Goal: Find contact information: Find contact information

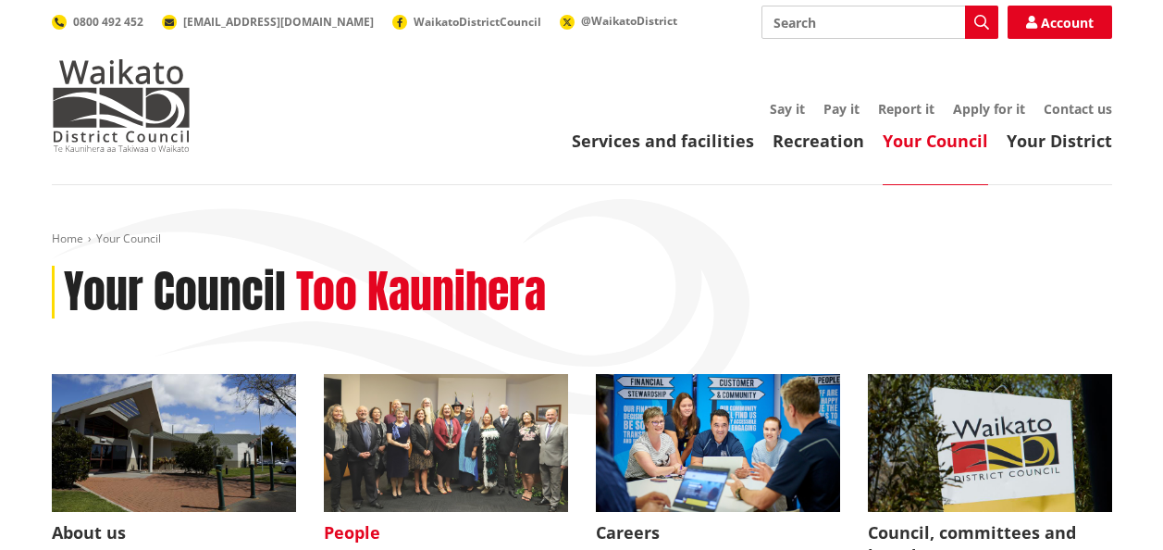
scroll to position [185, 0]
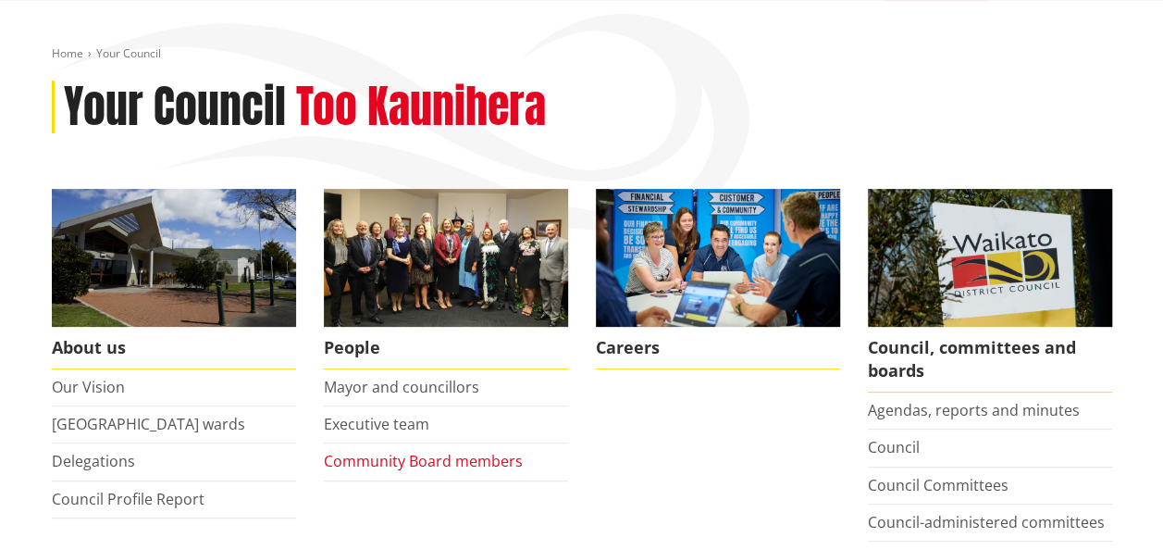
click at [422, 459] on link "Community Board members" at bounding box center [423, 461] width 199 height 20
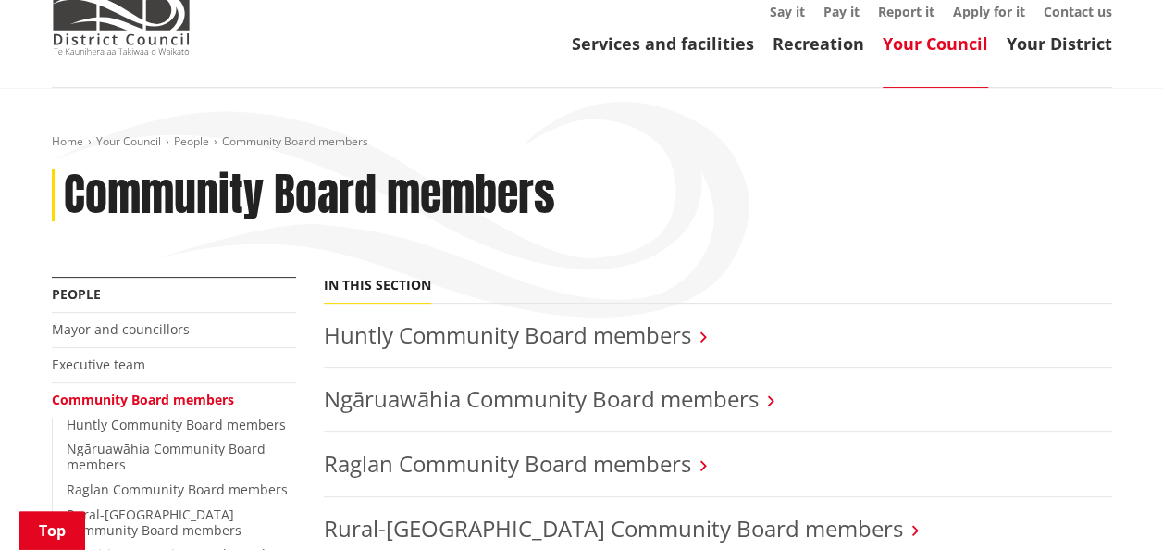
scroll to position [278, 0]
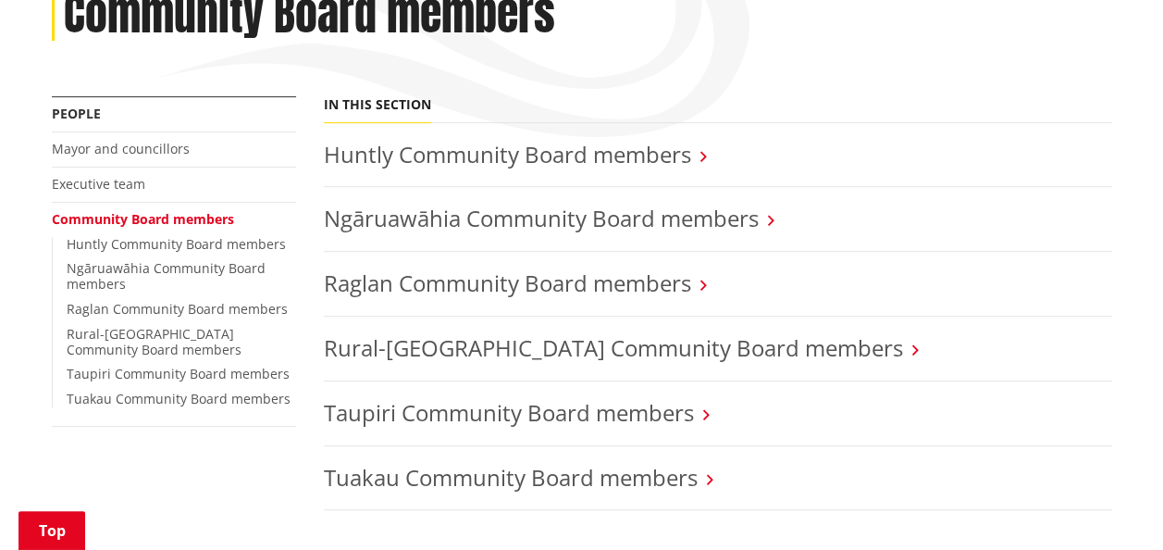
click at [700, 156] on icon at bounding box center [703, 156] width 6 height 17
click at [704, 155] on icon at bounding box center [703, 156] width 6 height 17
click at [659, 155] on link "Huntly Community Board members" at bounding box center [507, 154] width 367 height 31
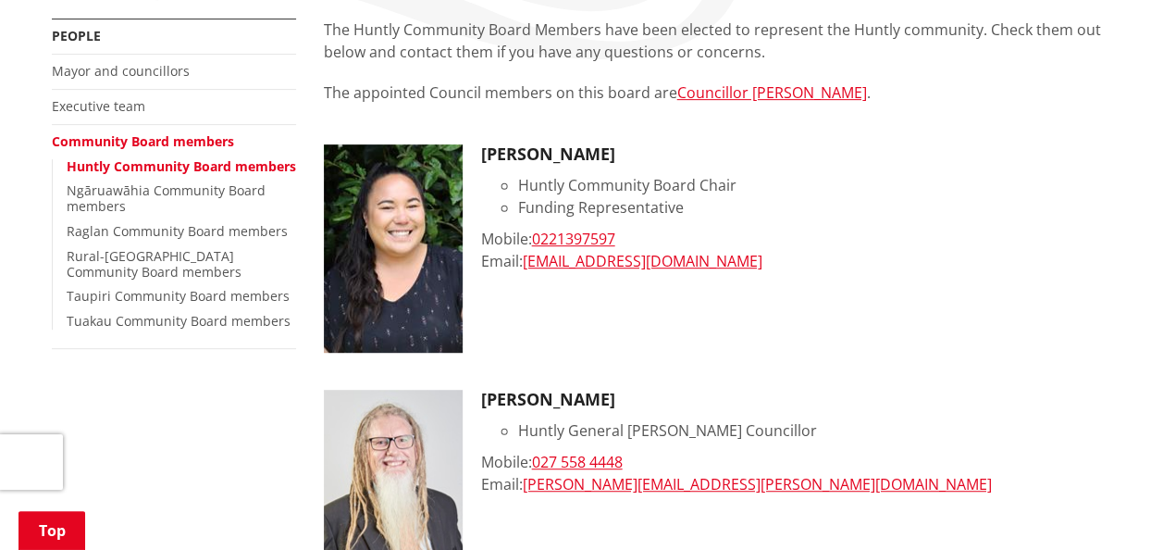
scroll to position [370, 0]
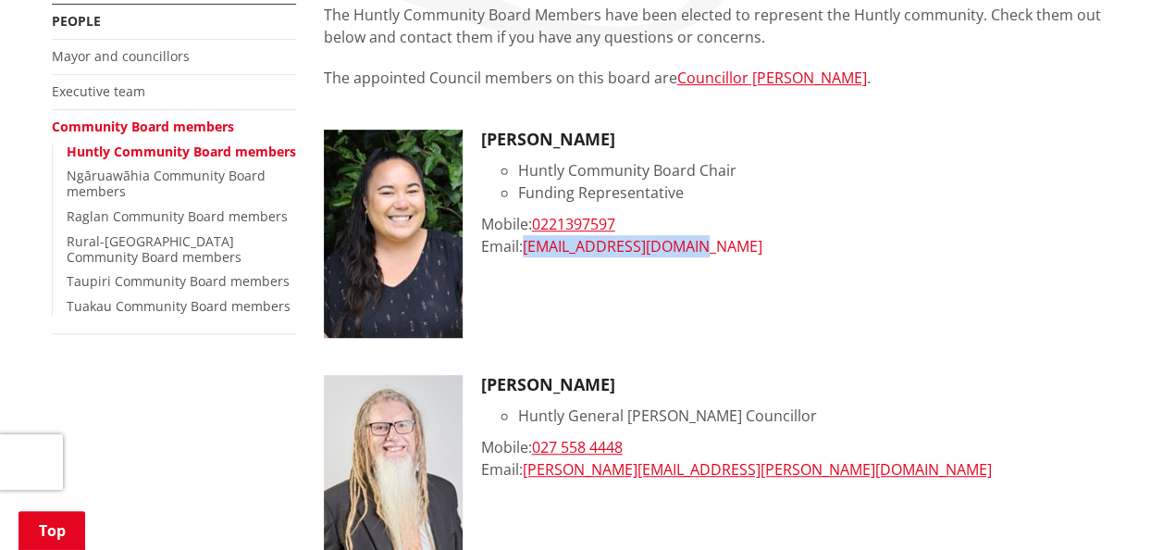
drag, startPoint x: 687, startPoint y: 248, endPoint x: 528, endPoint y: 251, distance: 159.2
click at [528, 251] on div "Email: [EMAIL_ADDRESS][DOMAIN_NAME]" at bounding box center [796, 246] width 631 height 22
copy link "[EMAIL_ADDRESS][DOMAIN_NAME]"
click at [777, 213] on div "Mobile: 0221397597" at bounding box center [796, 224] width 631 height 22
drag, startPoint x: 640, startPoint y: 222, endPoint x: 538, endPoint y: 224, distance: 101.8
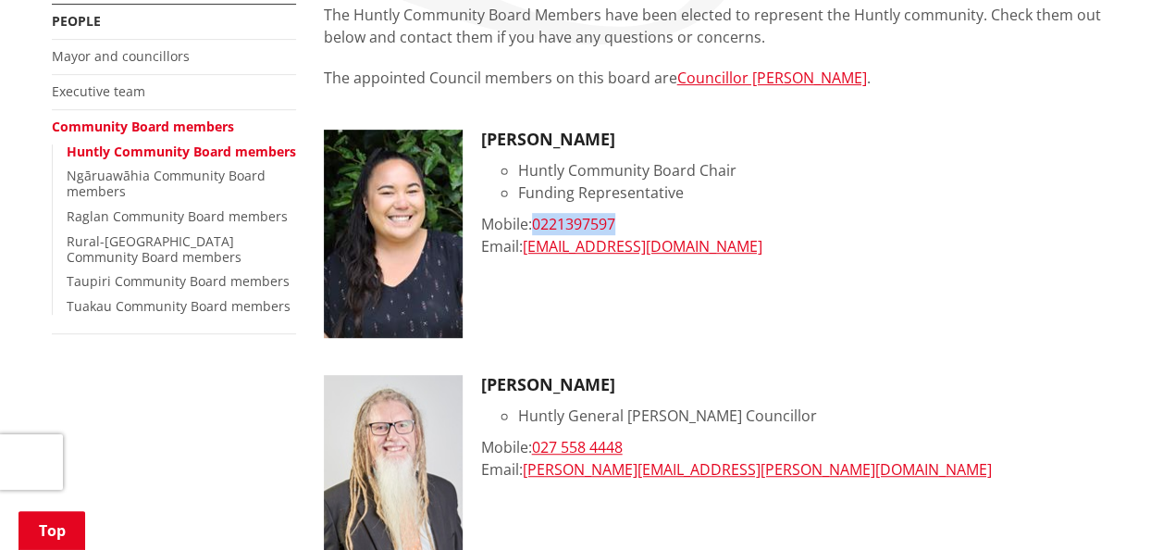
click at [538, 224] on div "Mobile: 0221397597" at bounding box center [796, 224] width 631 height 22
copy link "0221397597"
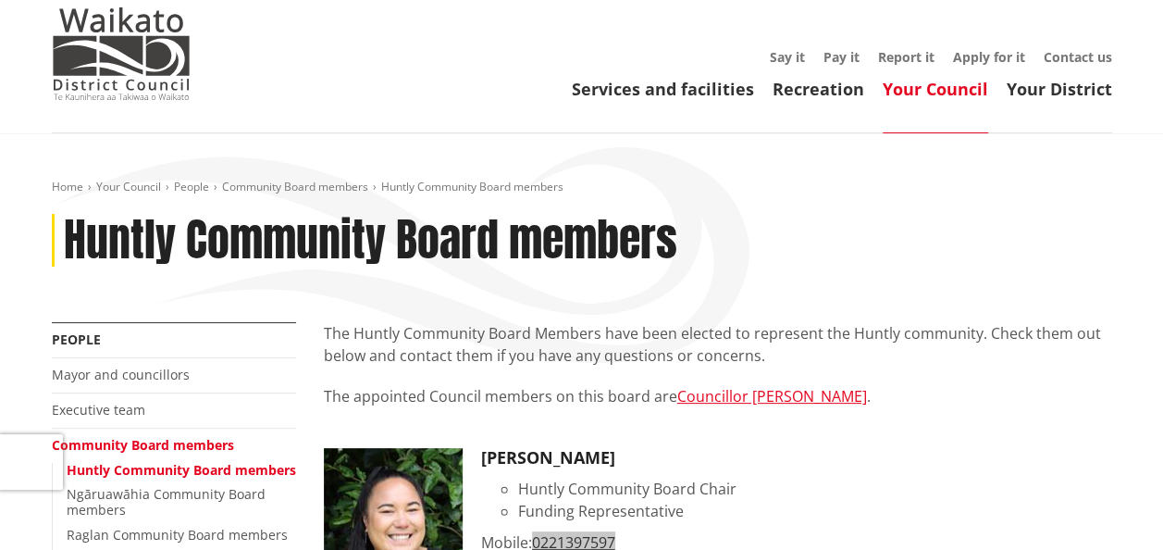
scroll to position [0, 0]
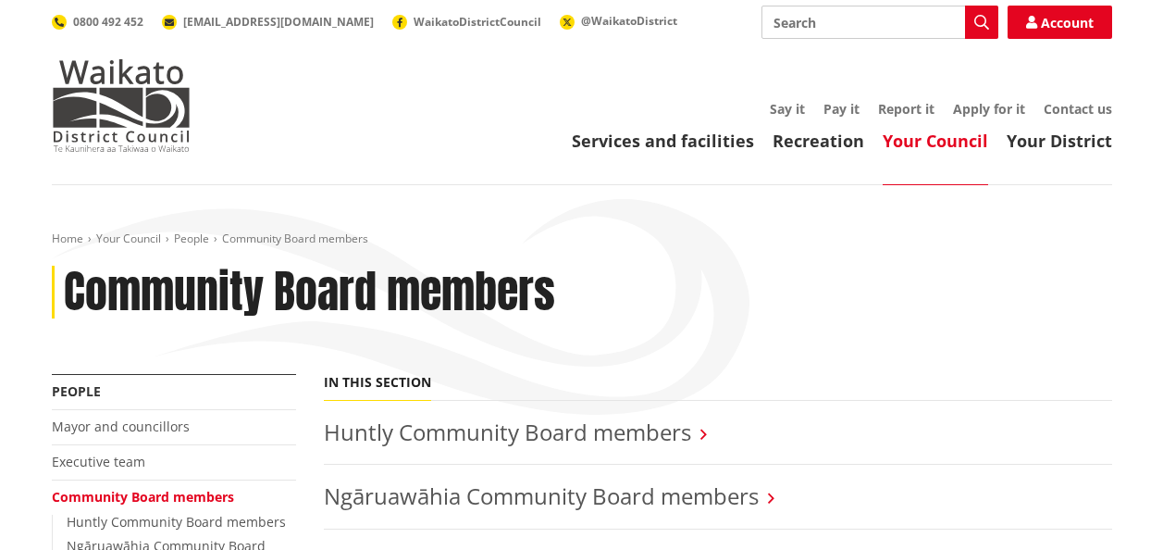
scroll to position [278, 0]
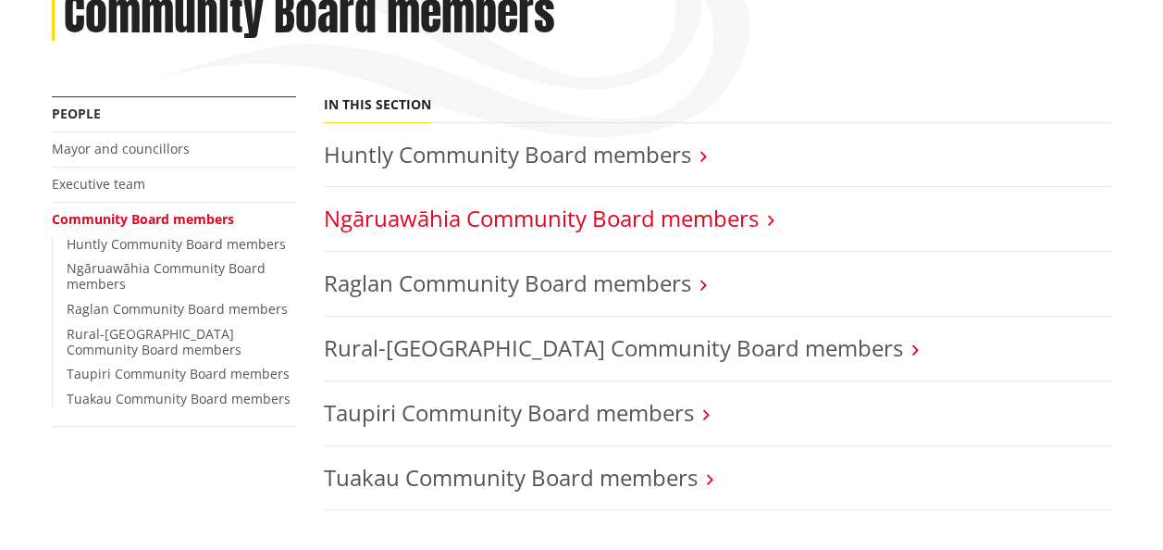
click at [529, 213] on link "Ngāruawāhia Community Board members" at bounding box center [541, 218] width 435 height 31
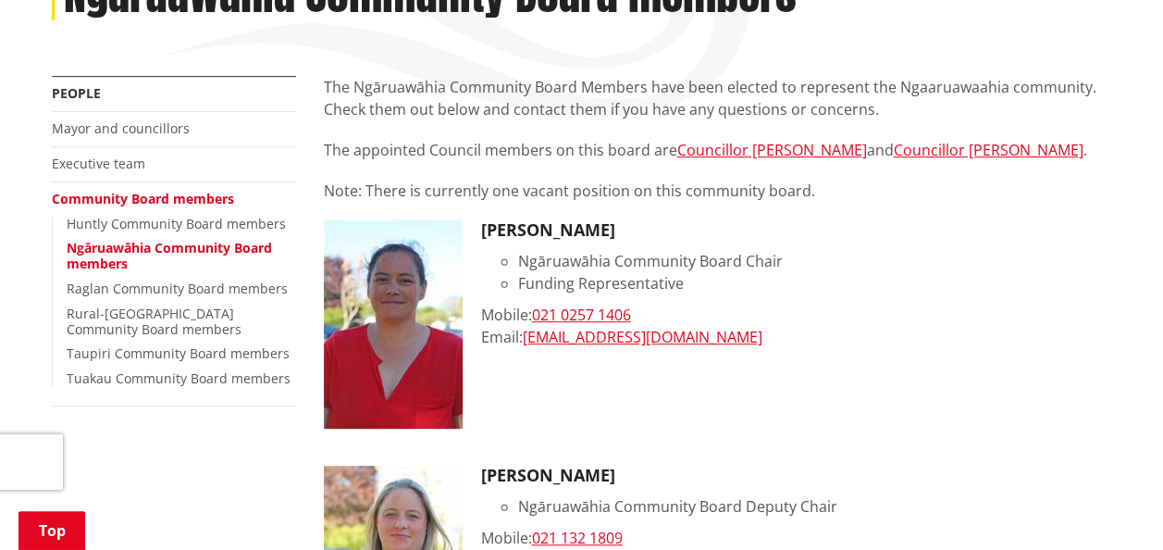
scroll to position [463, 0]
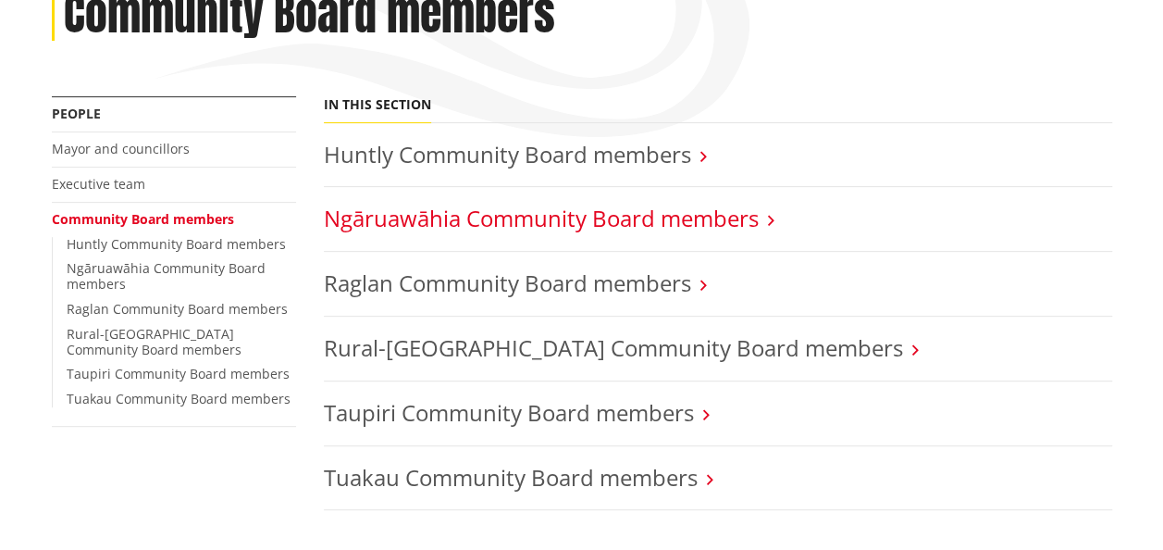
scroll to position [278, 0]
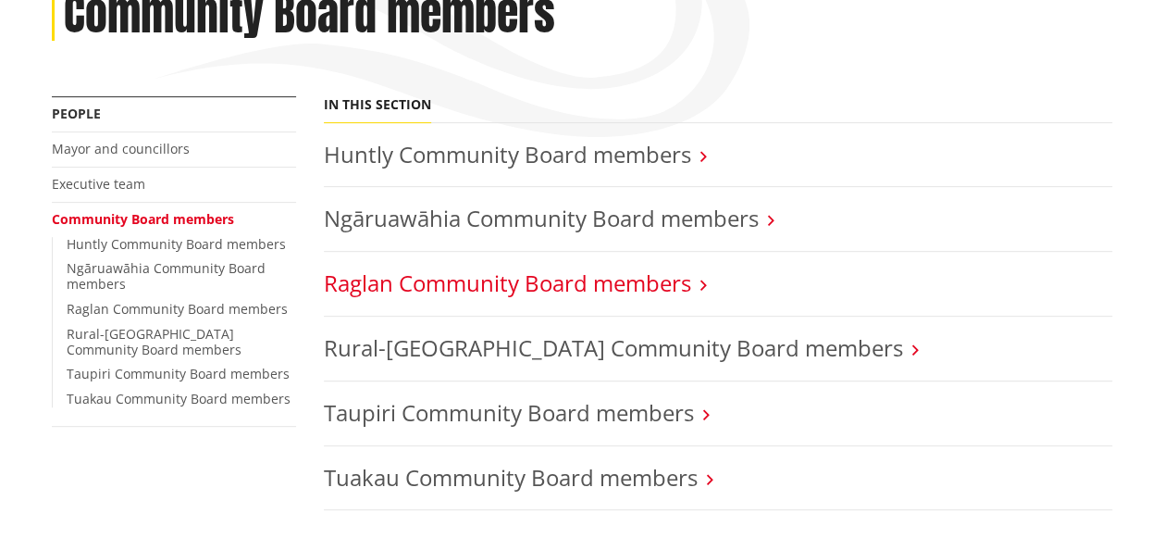
click at [455, 285] on link "Raglan Community Board members" at bounding box center [507, 282] width 367 height 31
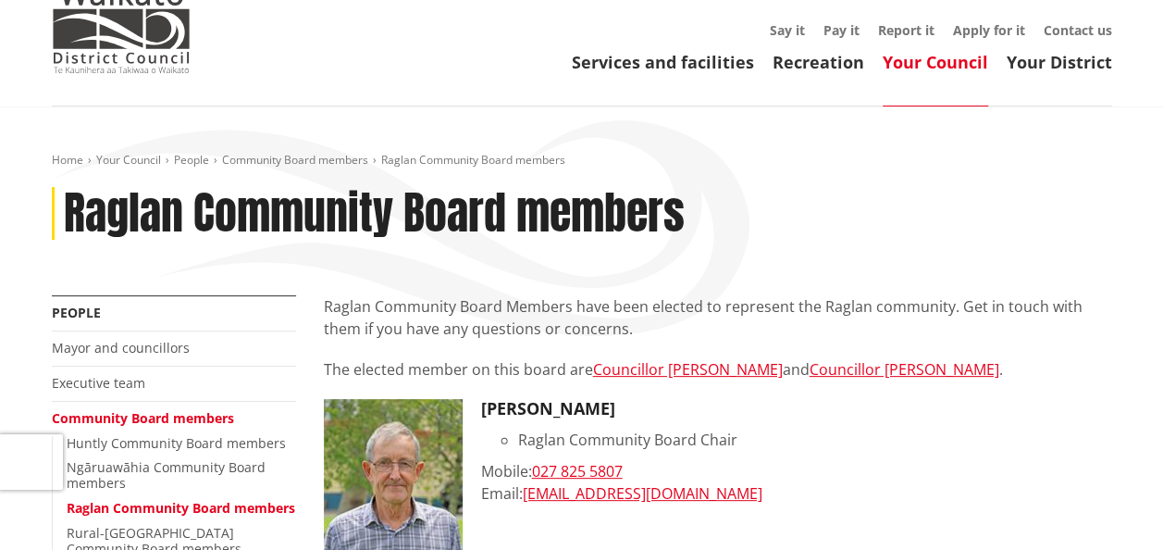
scroll to position [93, 0]
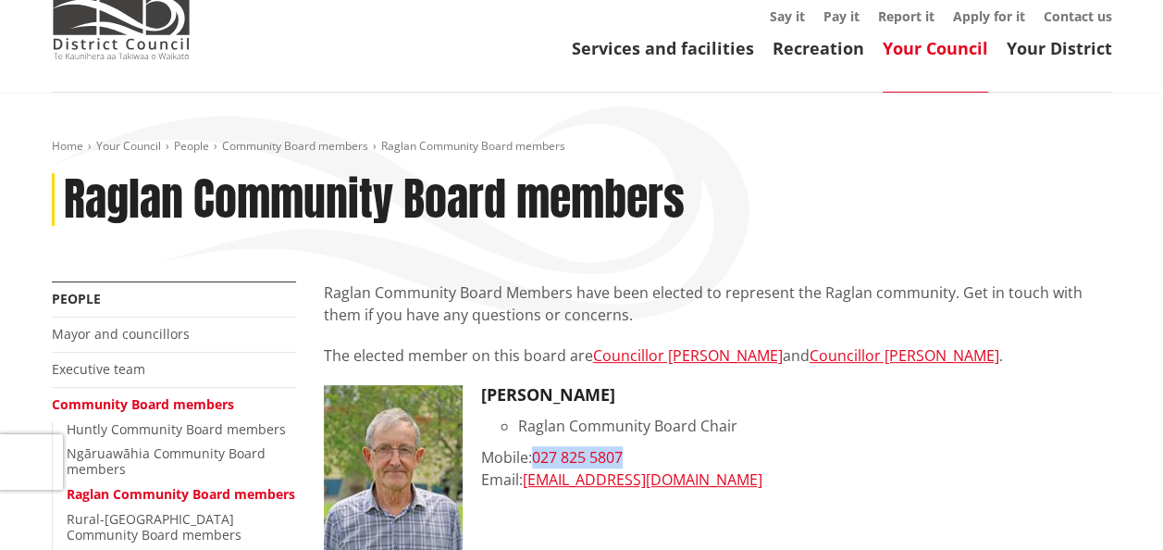
drag, startPoint x: 643, startPoint y: 461, endPoint x: 538, endPoint y: 465, distance: 104.6
click at [538, 465] on div "Mobile: [PHONE_NUMBER]" at bounding box center [796, 457] width 631 height 22
copy link "027 825 5807"
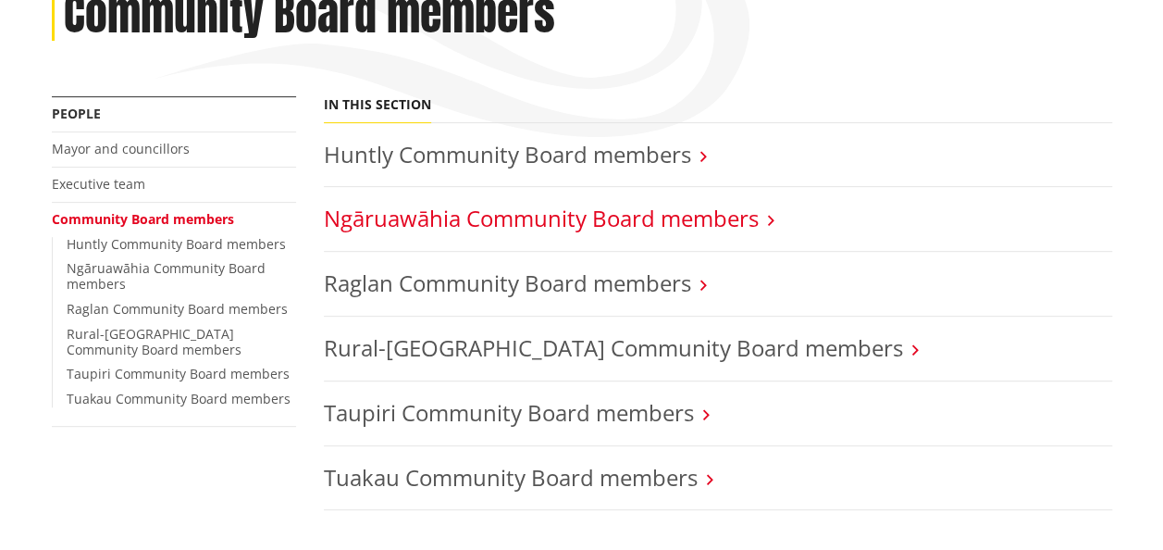
scroll to position [278, 0]
click at [509, 217] on link "Ngāruawāhia Community Board members" at bounding box center [541, 218] width 435 height 31
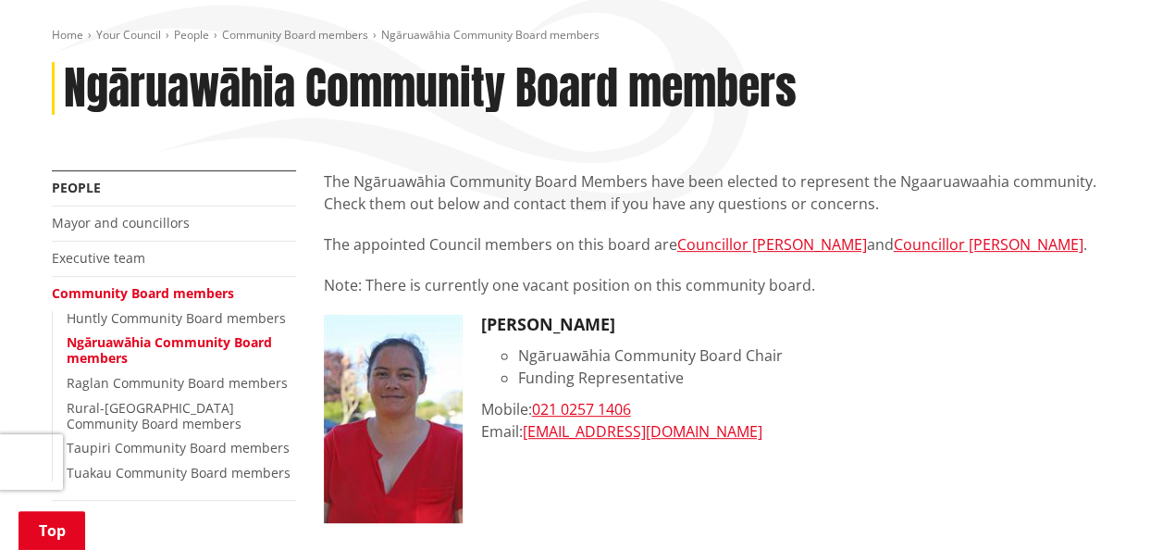
scroll to position [370, 0]
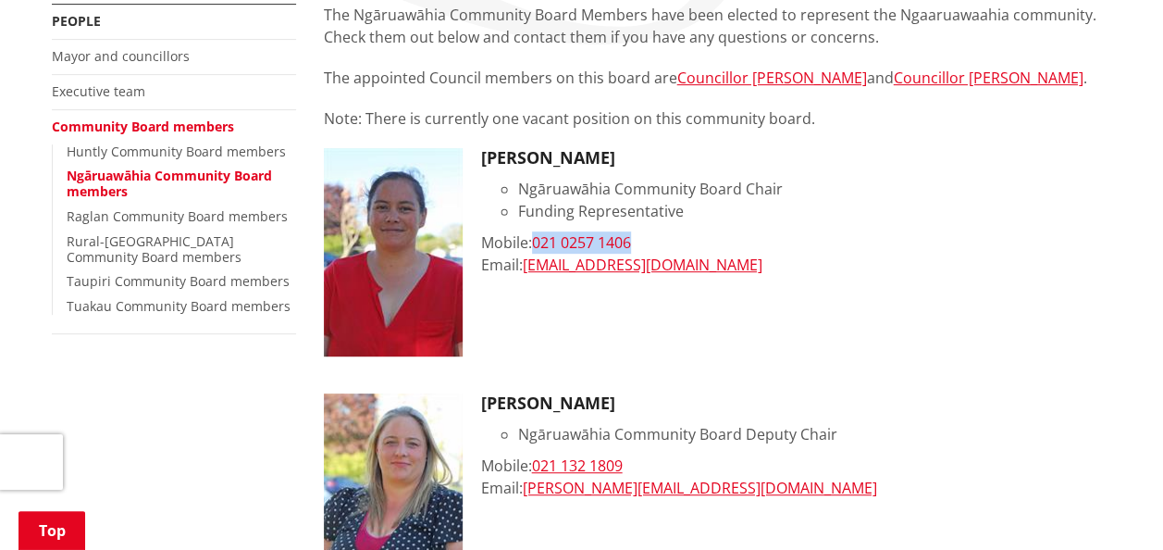
drag, startPoint x: 650, startPoint y: 238, endPoint x: 538, endPoint y: 242, distance: 113.0
click at [538, 242] on div "Mobile: 021 0257 1406" at bounding box center [796, 242] width 631 height 22
copy link "021 0257 1406"
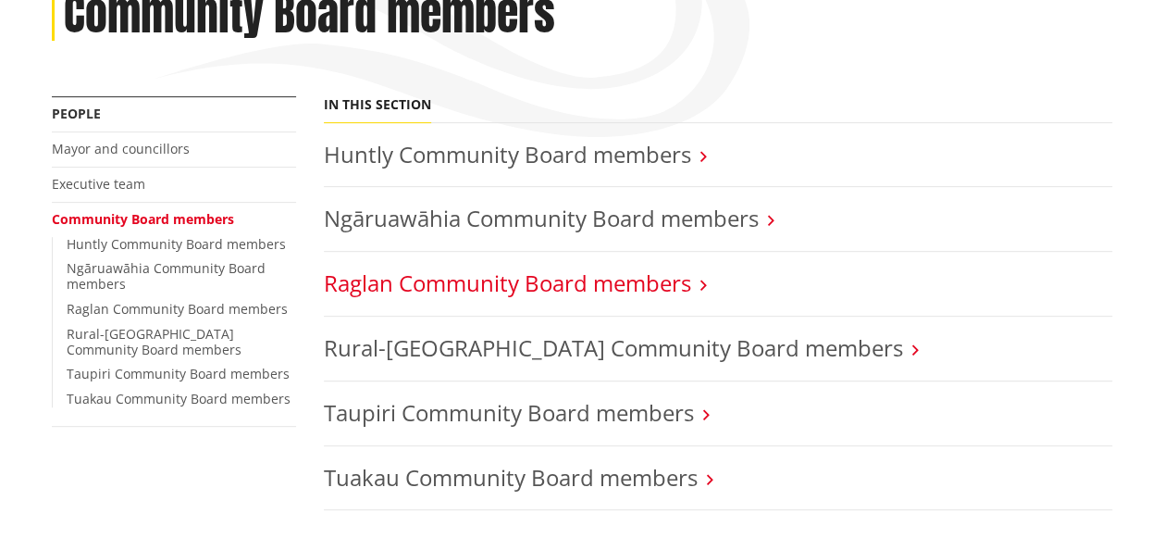
scroll to position [278, 0]
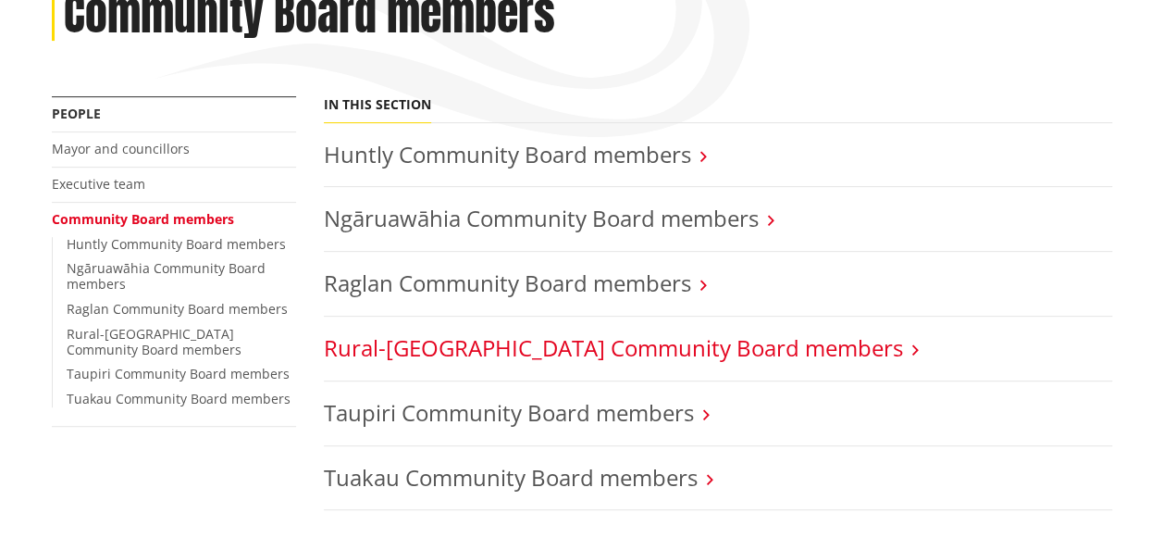
click at [566, 342] on link "Rural-[GEOGRAPHIC_DATA] Community Board members" at bounding box center [613, 347] width 579 height 31
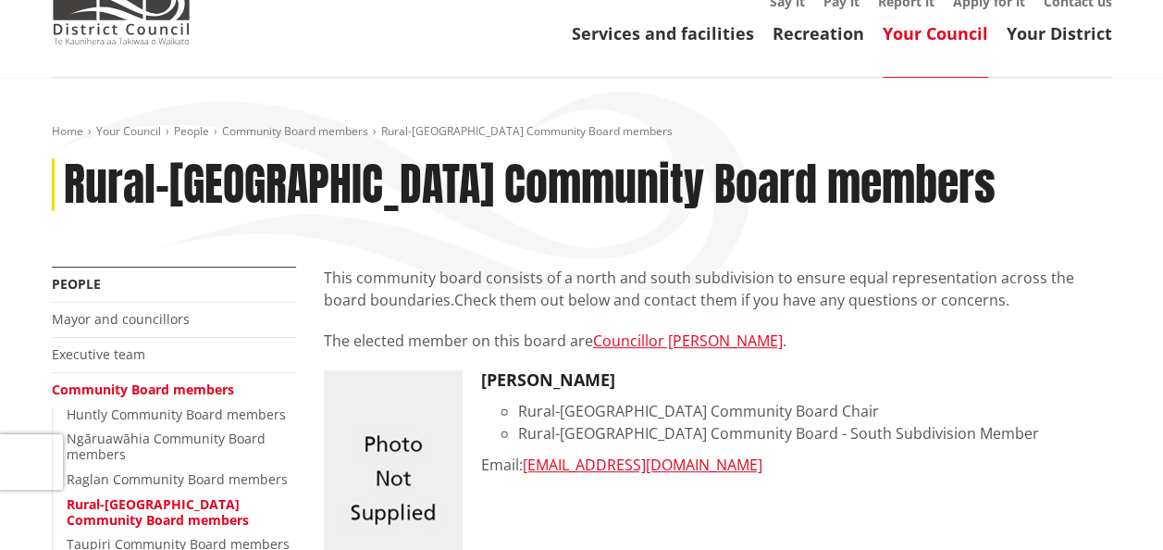
scroll to position [93, 0]
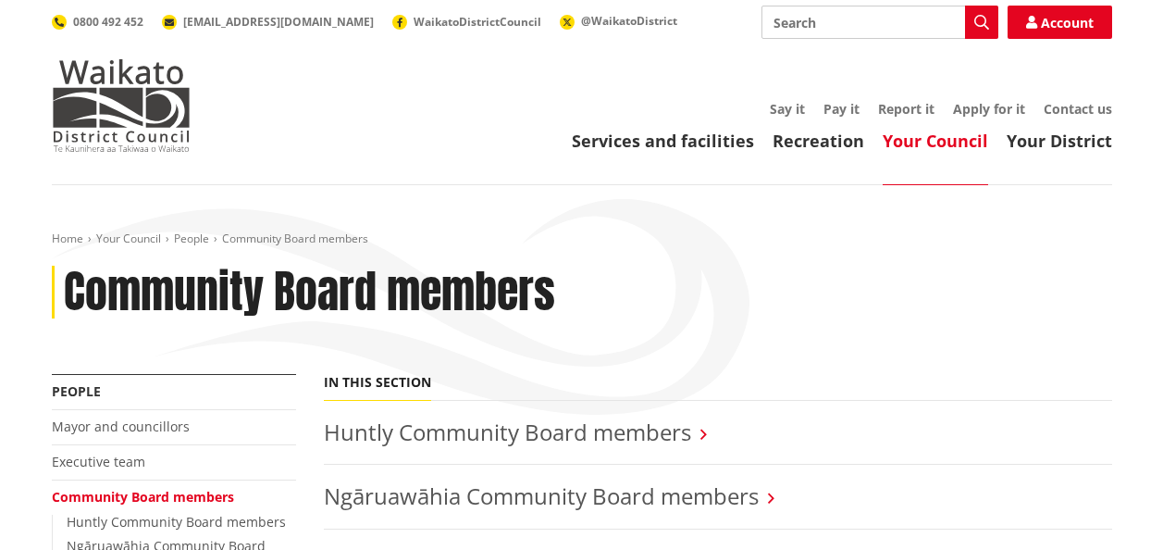
scroll to position [278, 0]
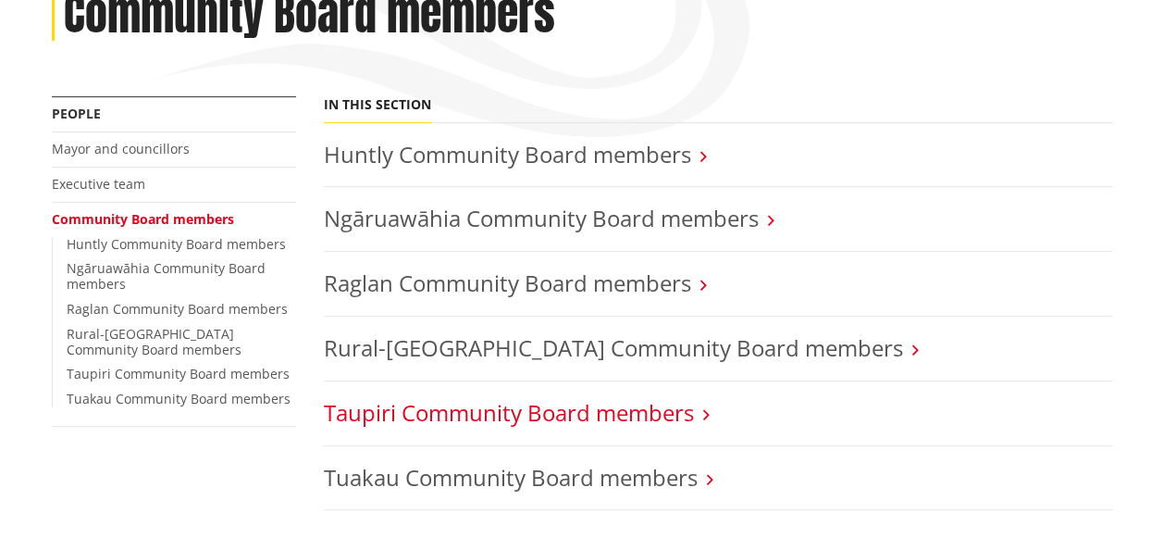
click at [444, 409] on link "Taupiri Community Board members" at bounding box center [509, 412] width 370 height 31
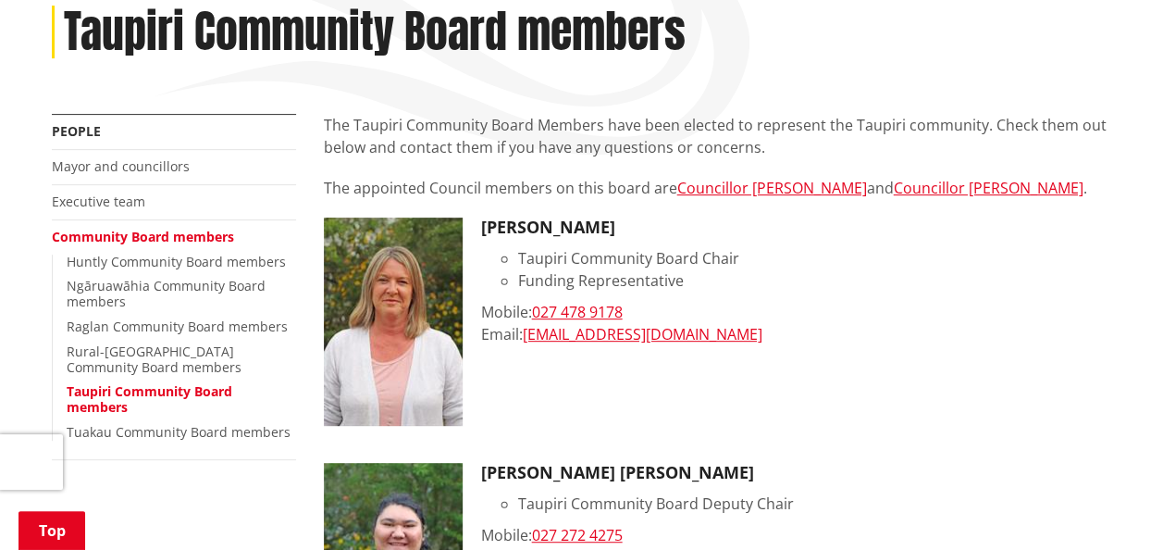
scroll to position [278, 0]
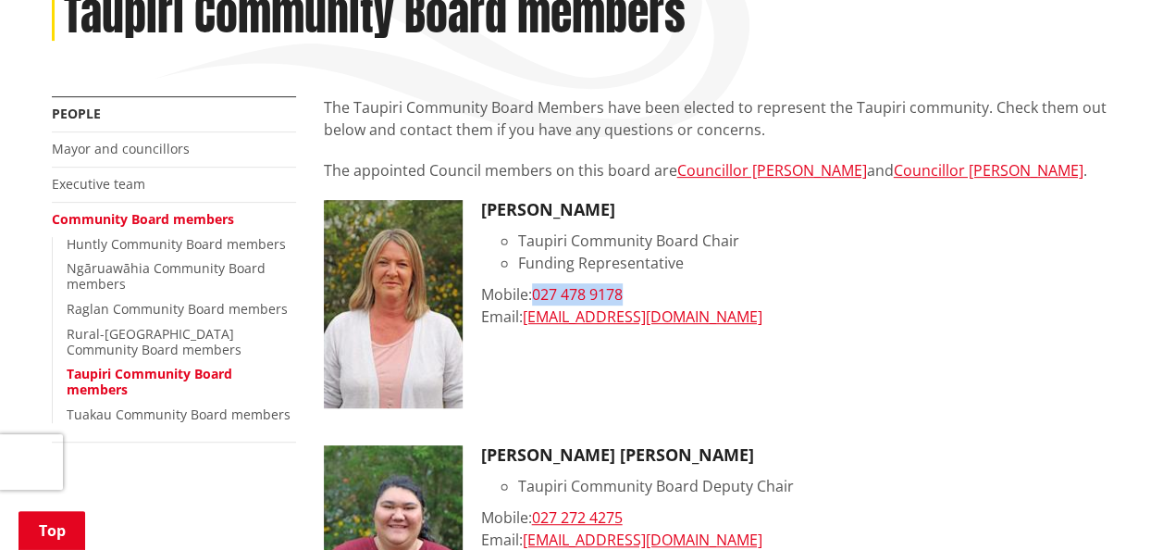
drag, startPoint x: 637, startPoint y: 294, endPoint x: 536, endPoint y: 297, distance: 100.9
click at [536, 297] on div "Mobile: 027 478 9178" at bounding box center [796, 294] width 631 height 22
copy link "027 478 9178"
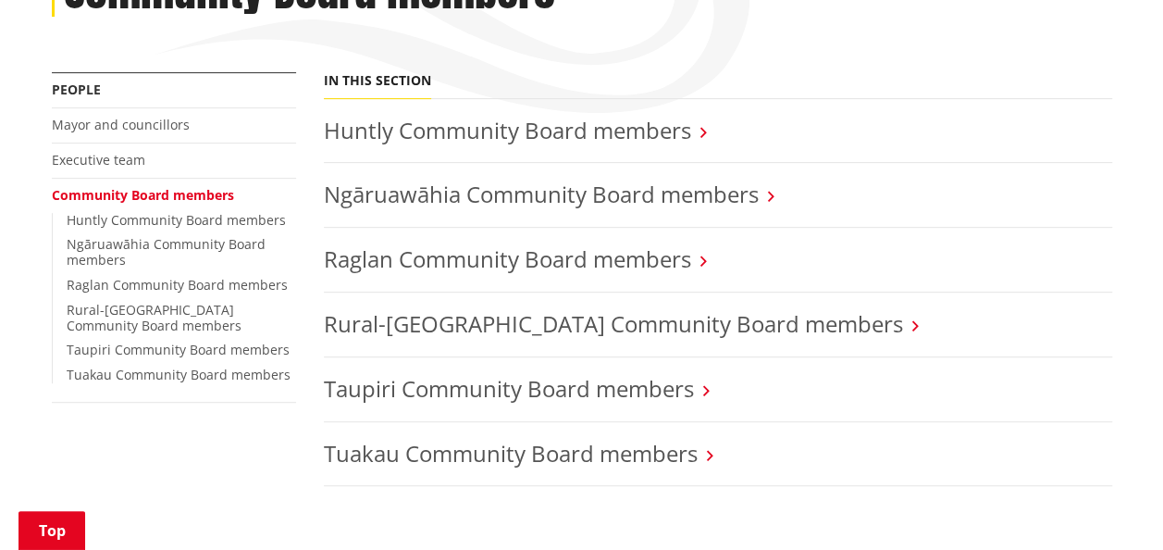
scroll to position [315, 0]
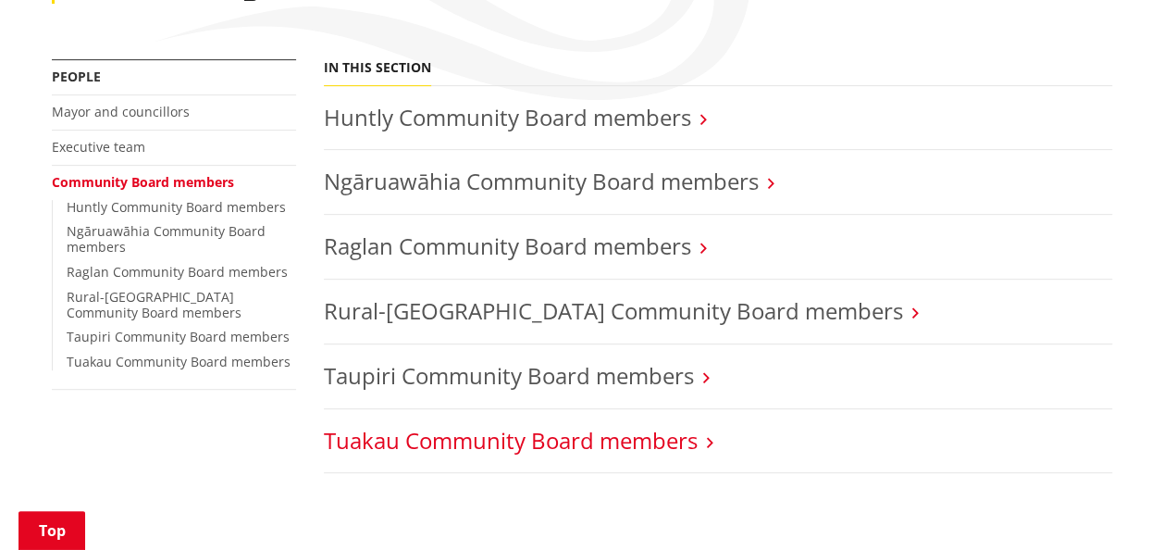
click at [340, 439] on link "Tuakau Community Board members" at bounding box center [511, 440] width 374 height 31
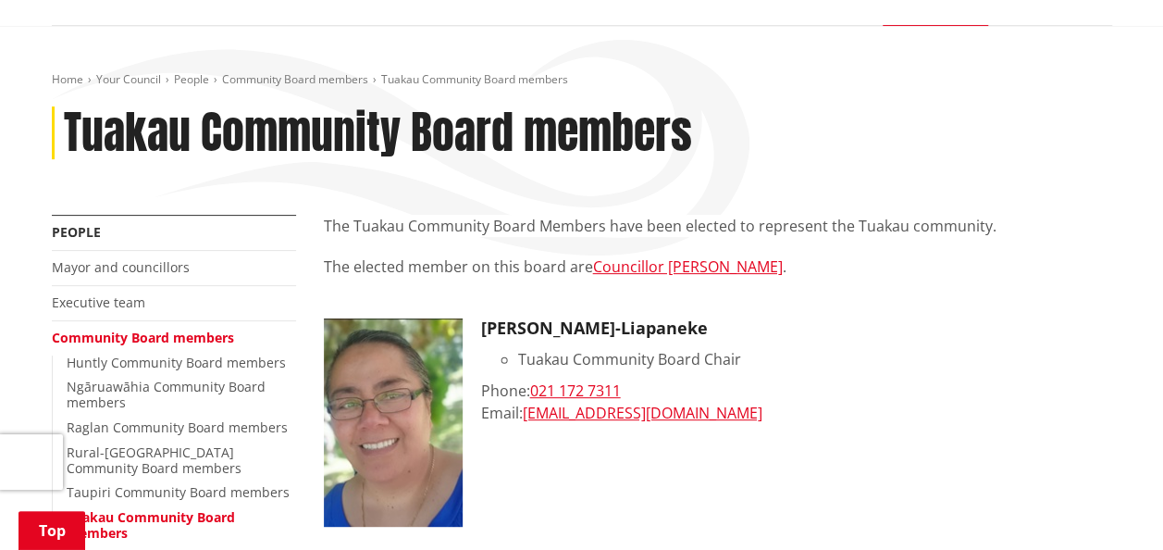
scroll to position [278, 0]
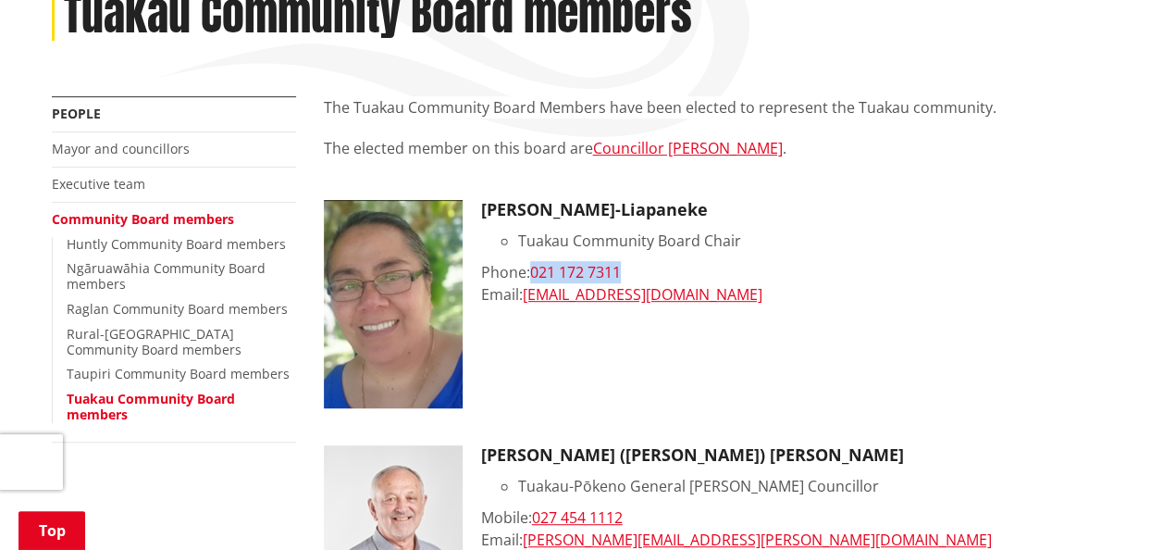
drag, startPoint x: 642, startPoint y: 270, endPoint x: 532, endPoint y: 274, distance: 110.2
click at [532, 274] on div "Phone: [PHONE_NUMBER]" at bounding box center [796, 272] width 631 height 22
copy link "021 172 7311"
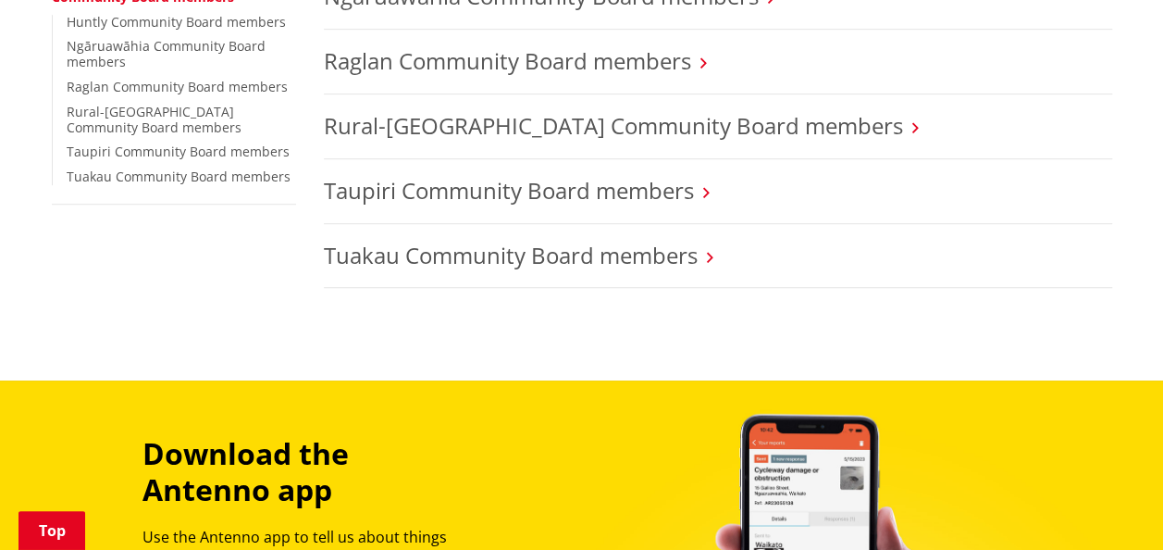
scroll to position [315, 0]
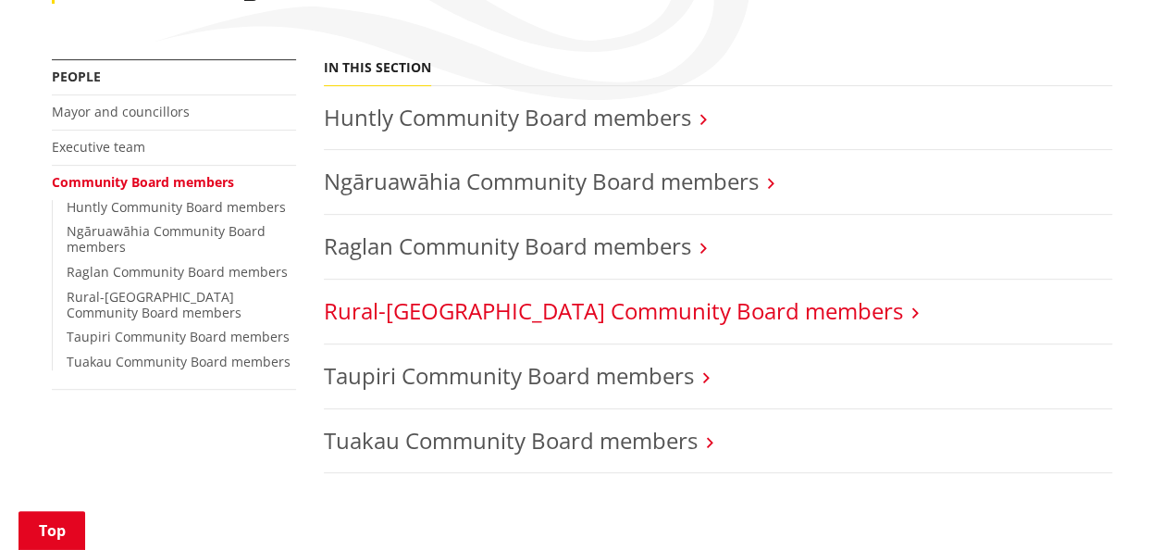
click at [383, 312] on link "Rural-[GEOGRAPHIC_DATA] Community Board members" at bounding box center [613, 310] width 579 height 31
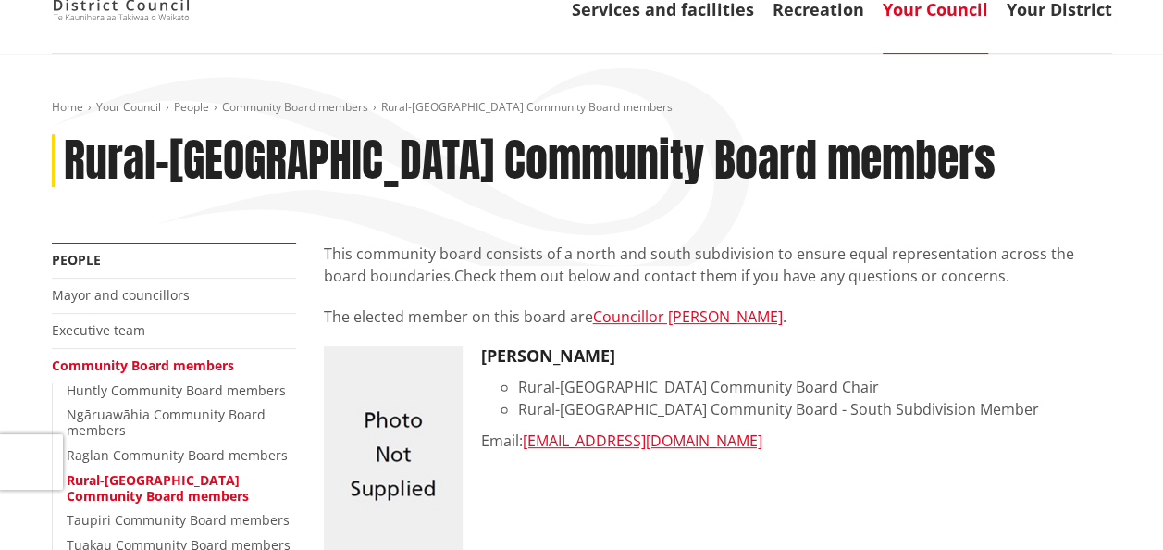
scroll to position [93, 0]
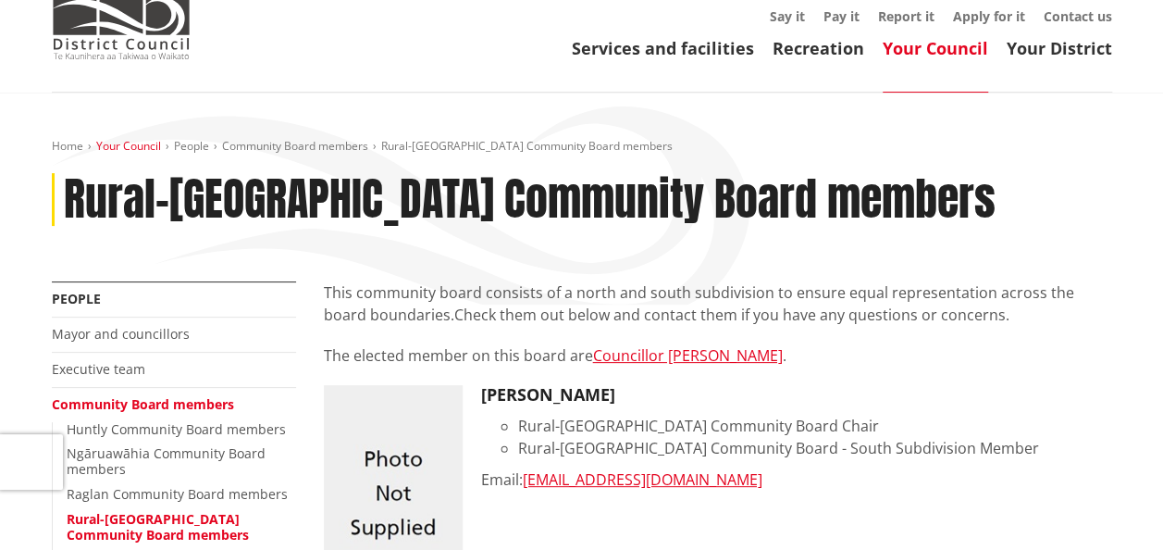
click at [141, 146] on link "Your Council" at bounding box center [128, 146] width 65 height 16
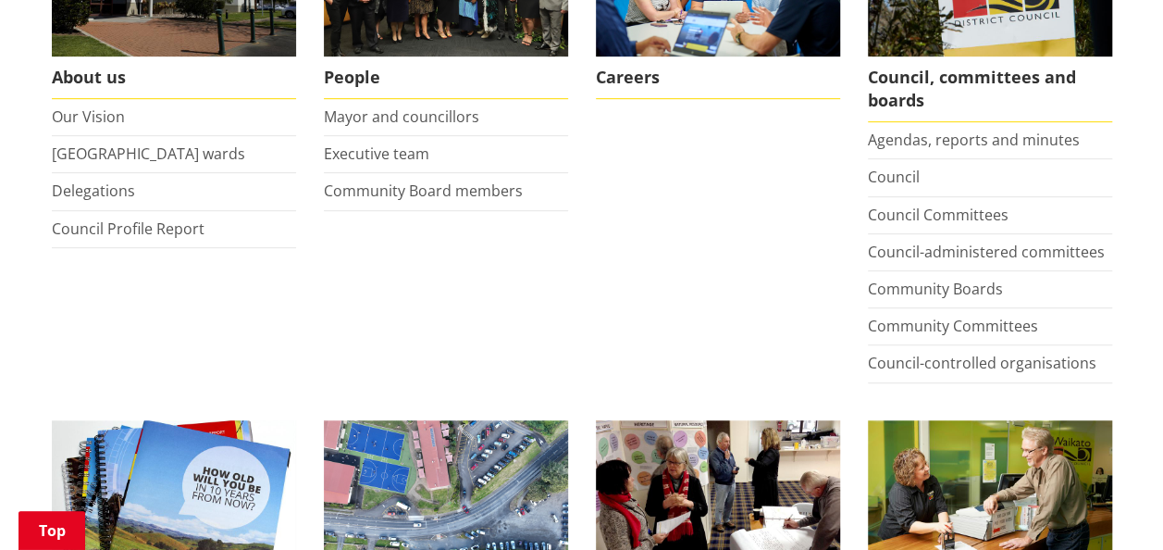
scroll to position [463, 0]
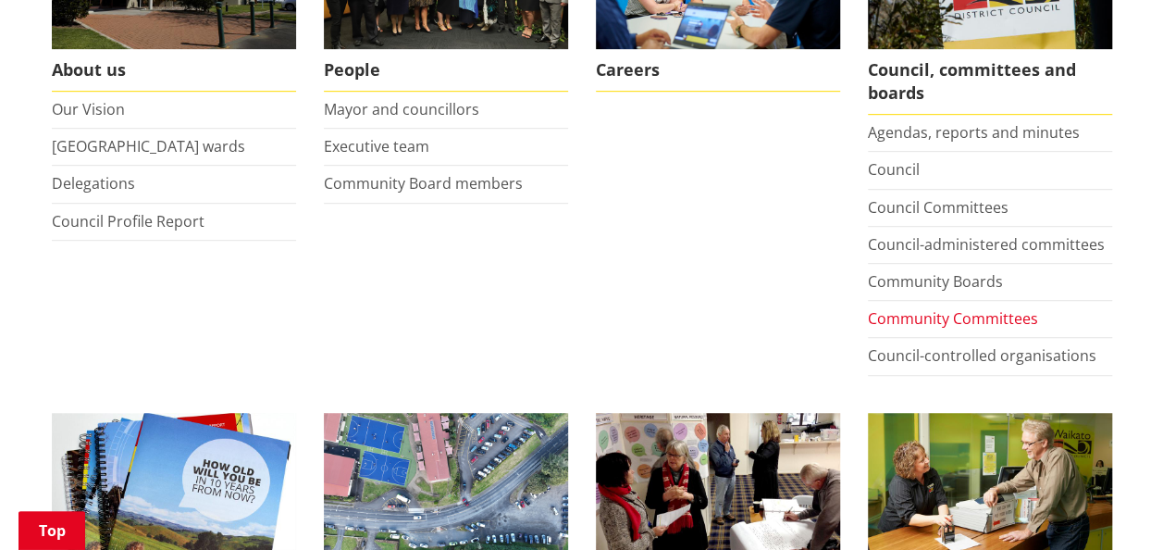
click at [953, 311] on link "Community Committees" at bounding box center [953, 318] width 170 height 20
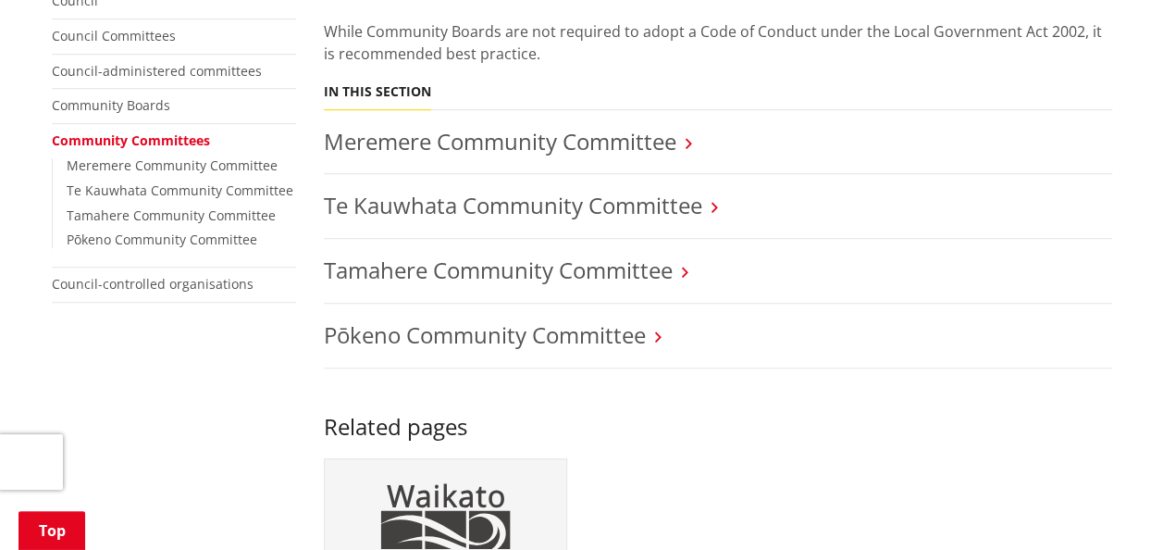
scroll to position [463, 0]
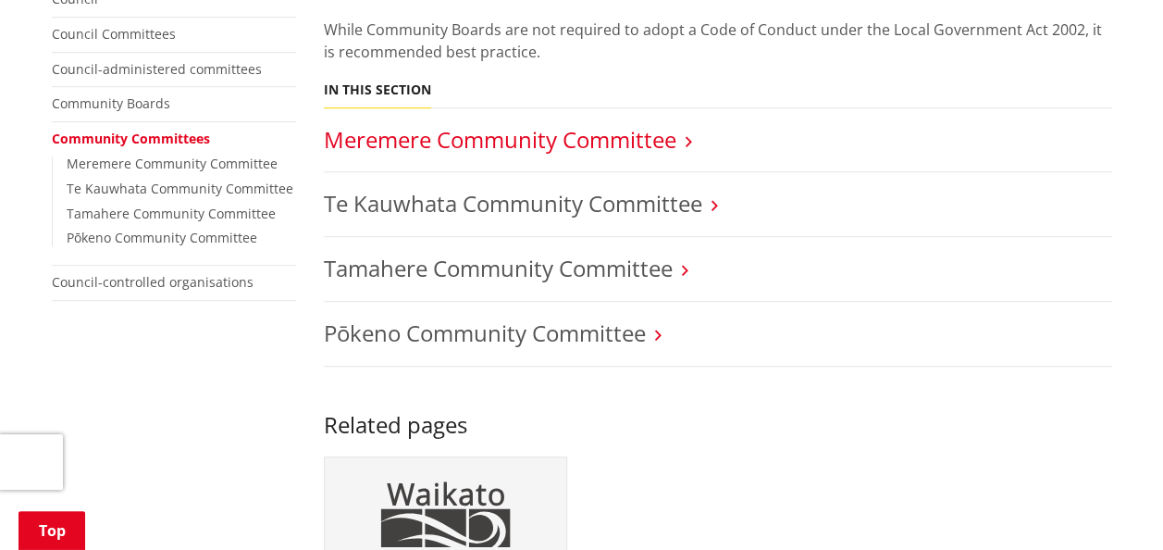
click at [439, 124] on link "Meremere Community Committee" at bounding box center [500, 139] width 353 height 31
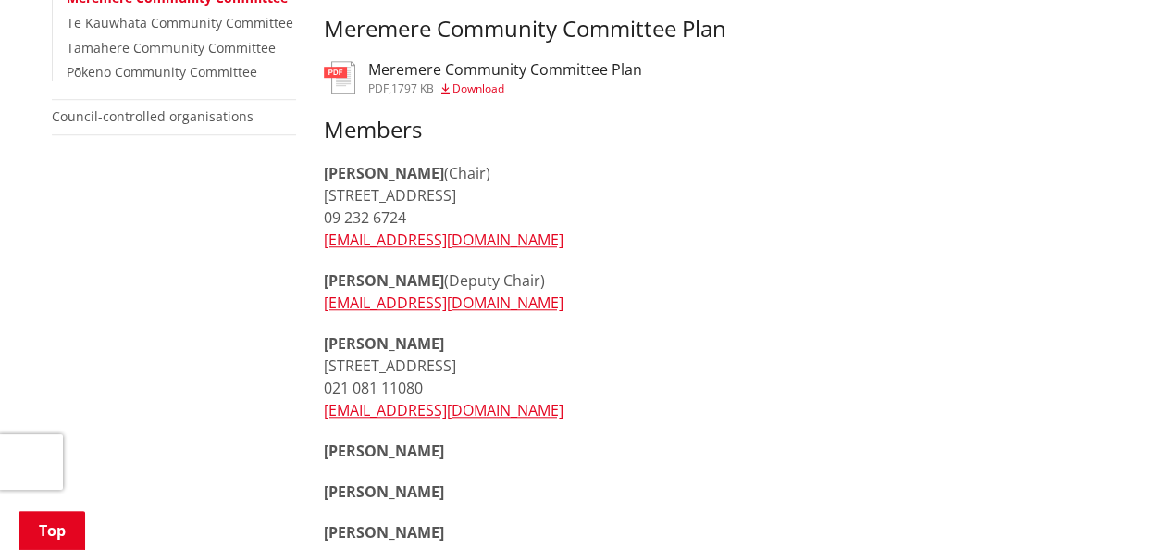
scroll to position [185, 0]
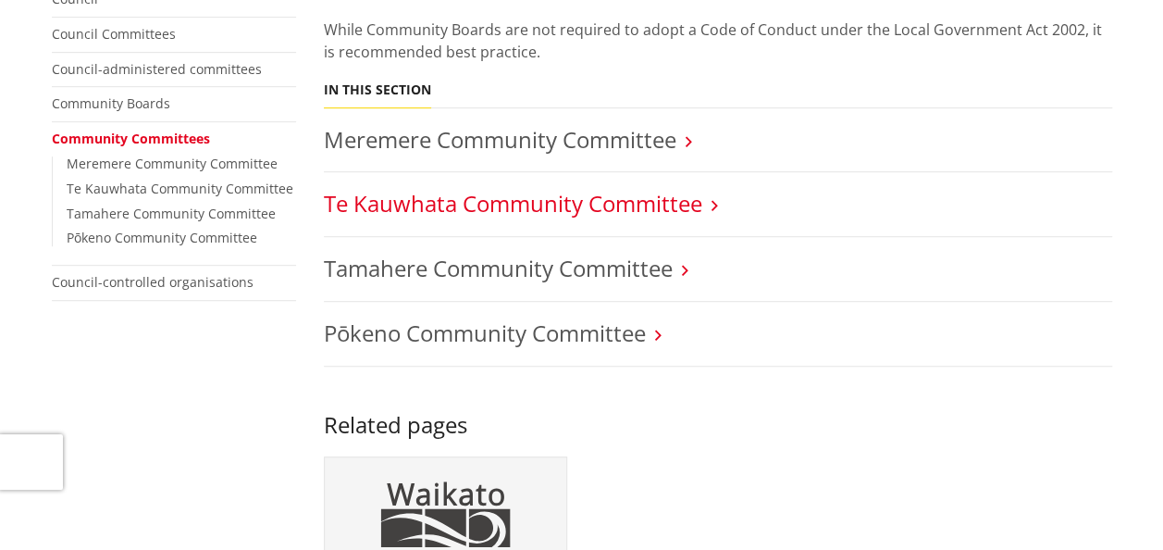
scroll to position [463, 0]
click at [593, 188] on link "Te Kauwhata Community Committee" at bounding box center [513, 203] width 378 height 31
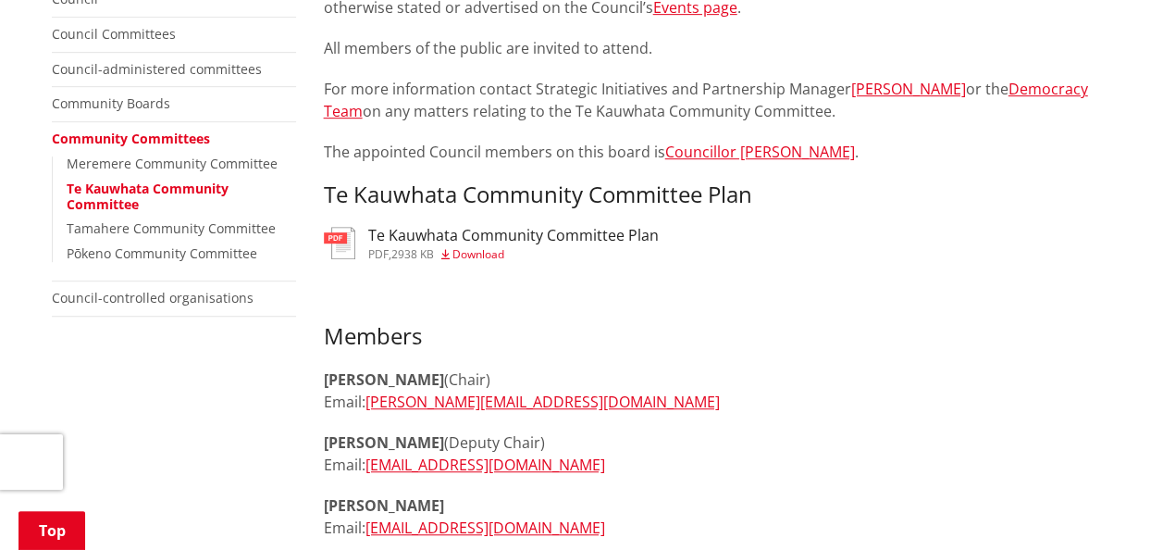
scroll to position [555, 0]
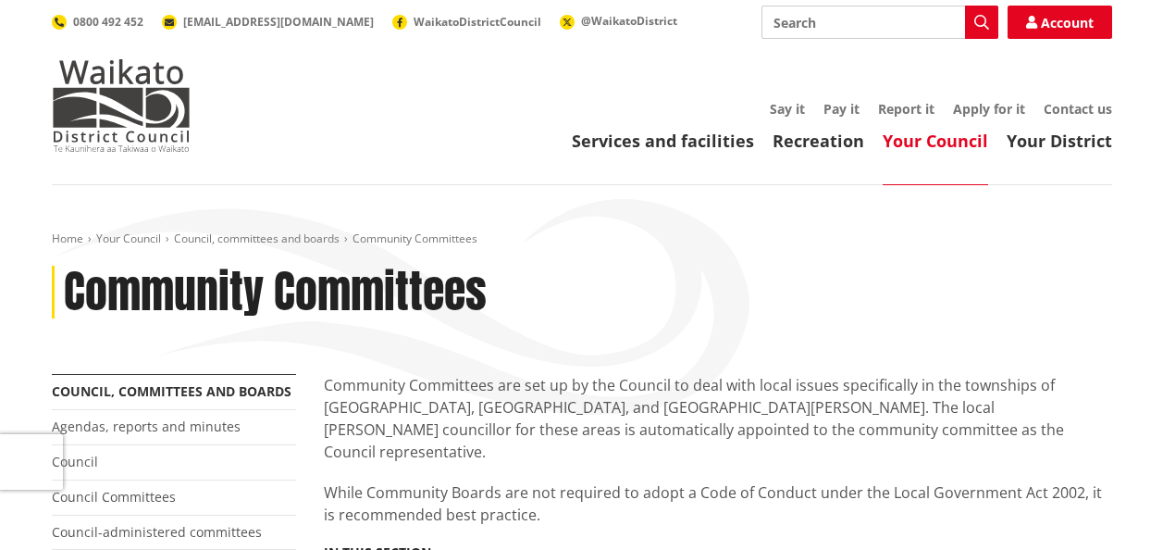
scroll to position [463, 0]
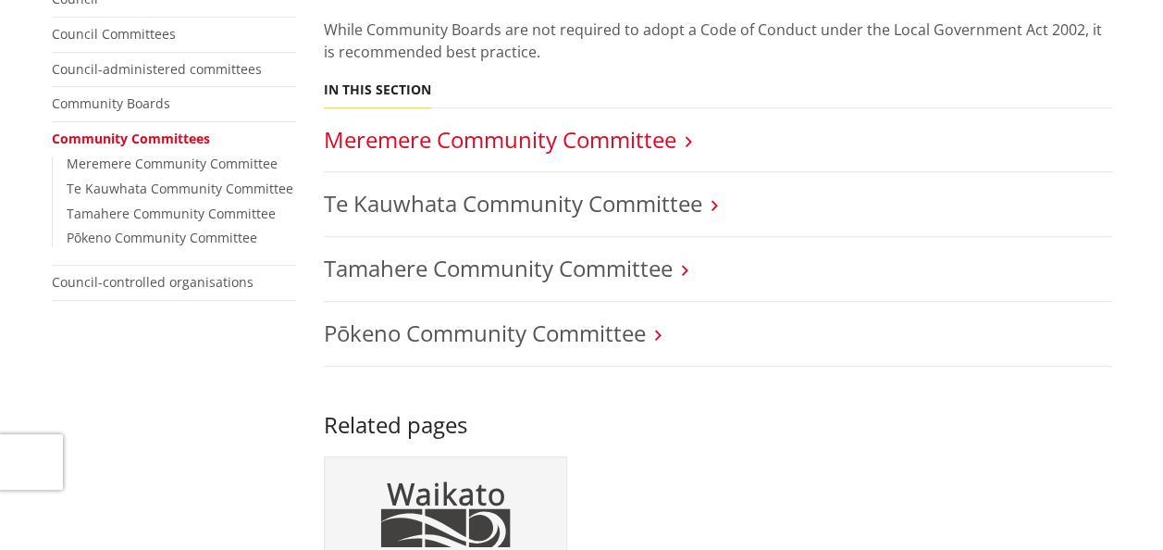
click at [446, 124] on link "Meremere Community Committee" at bounding box center [500, 139] width 353 height 31
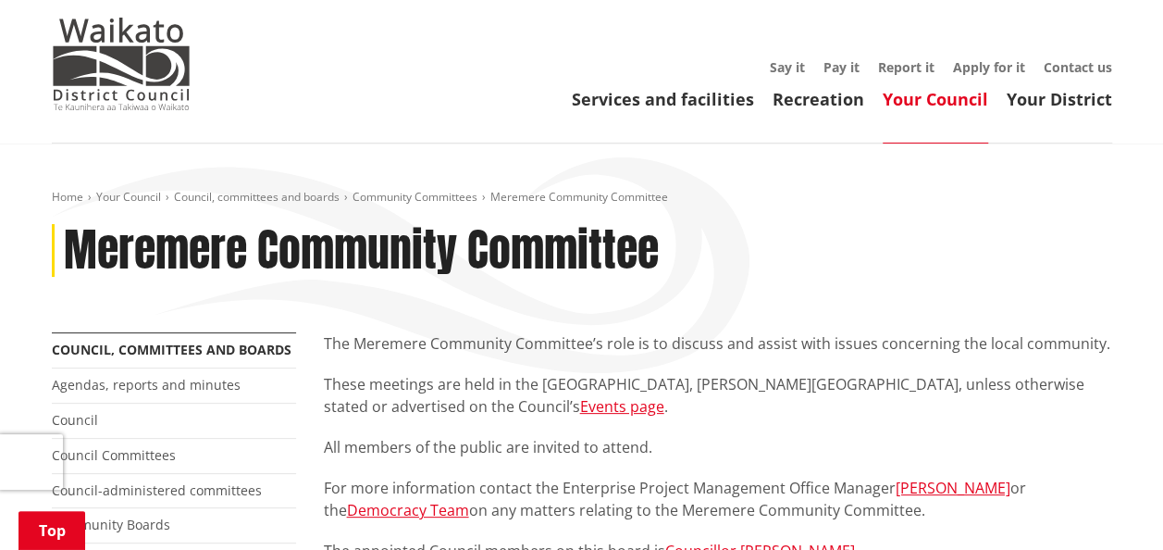
scroll to position [463, 0]
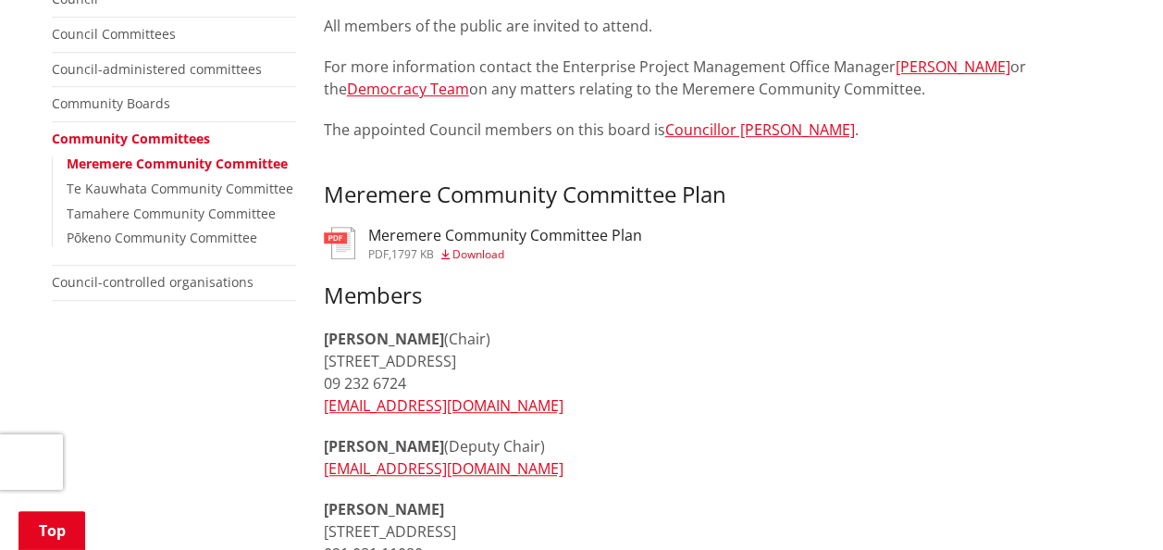
drag, startPoint x: 425, startPoint y: 381, endPoint x: 313, endPoint y: 383, distance: 112.0
copy p "09 232 6724"
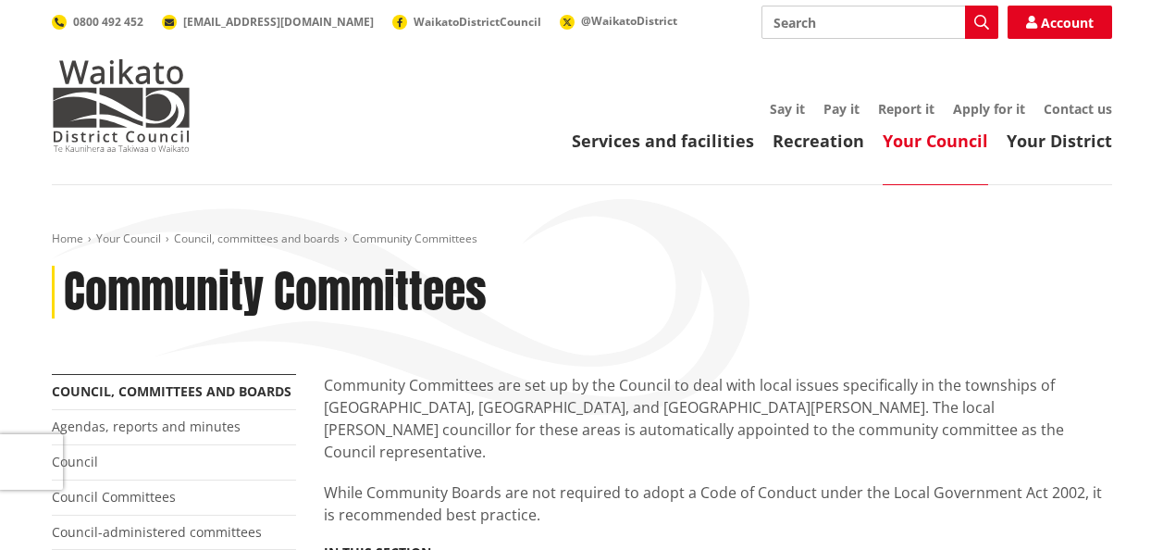
scroll to position [463, 0]
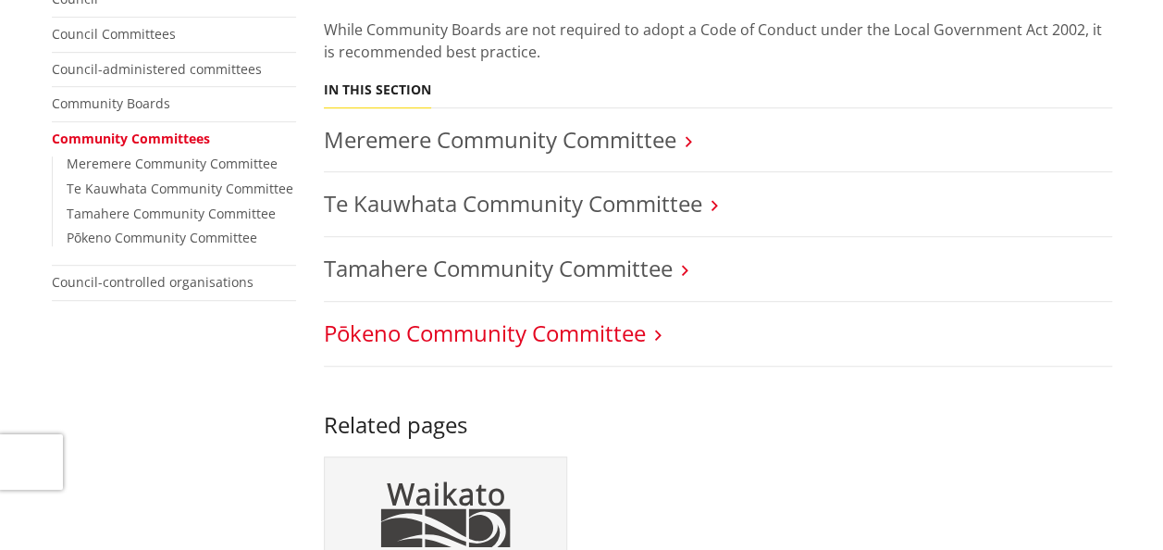
click at [418, 317] on link "Pōkeno Community Committee" at bounding box center [485, 332] width 322 height 31
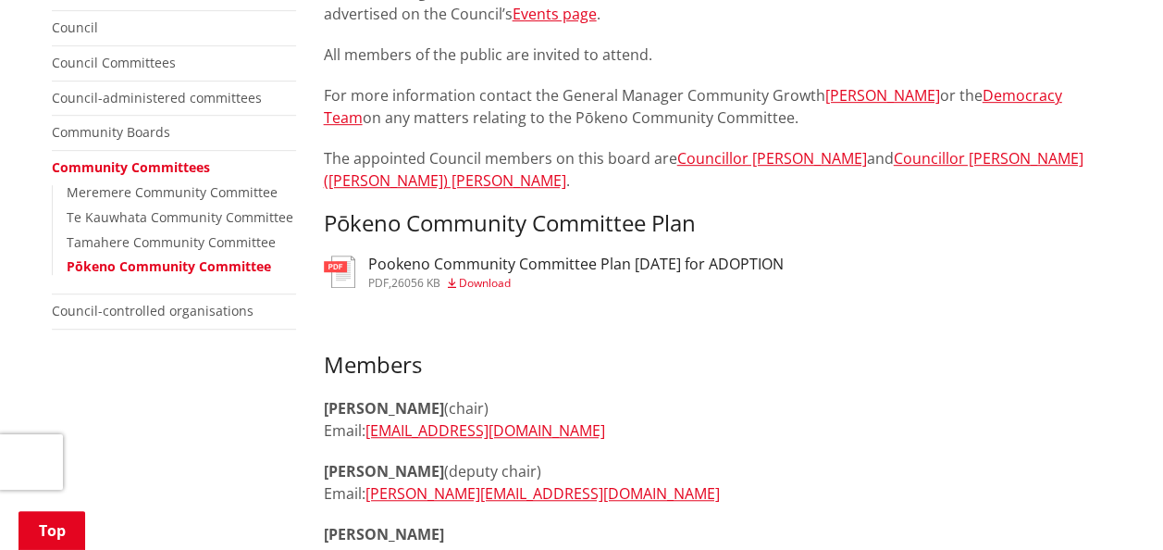
scroll to position [555, 0]
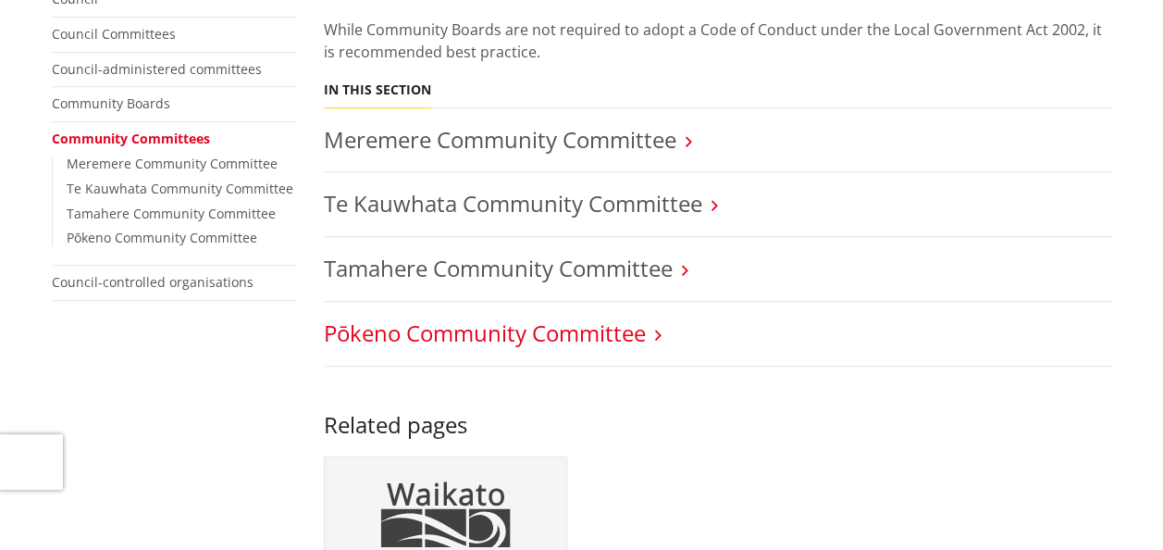
scroll to position [463, 0]
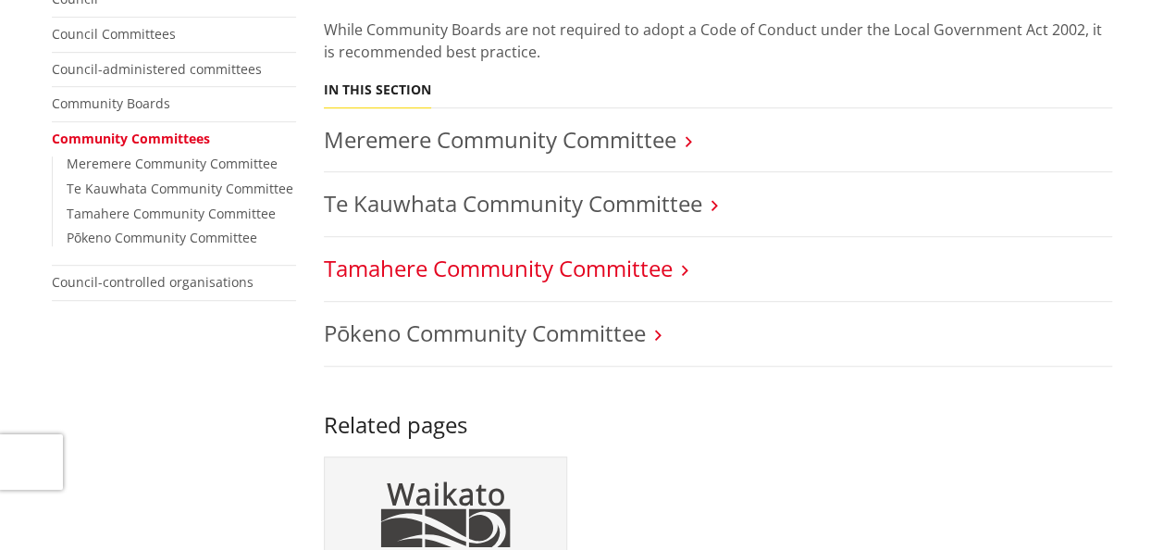
click at [383, 253] on link "Tamahere Community Committee" at bounding box center [498, 268] width 349 height 31
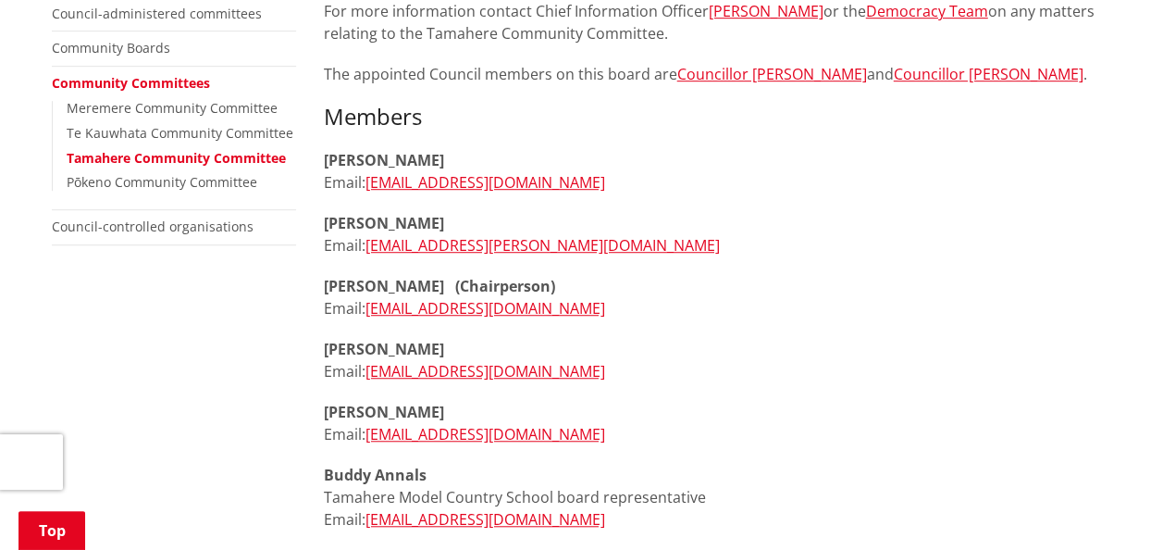
scroll to position [648, 0]
